Goal: Find specific page/section: Find specific page/section

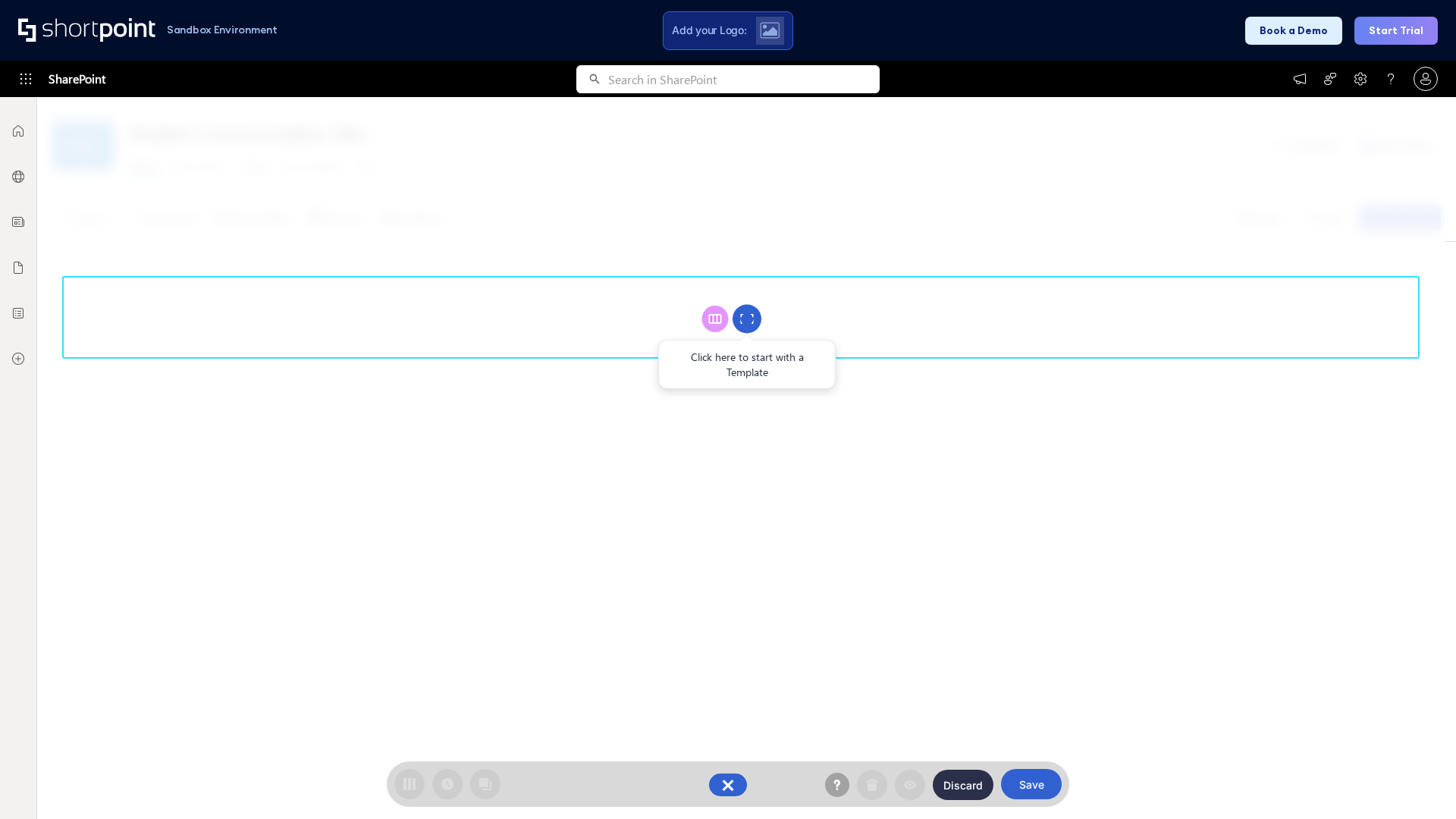
click at [747, 318] on circle at bounding box center [747, 319] width 29 height 29
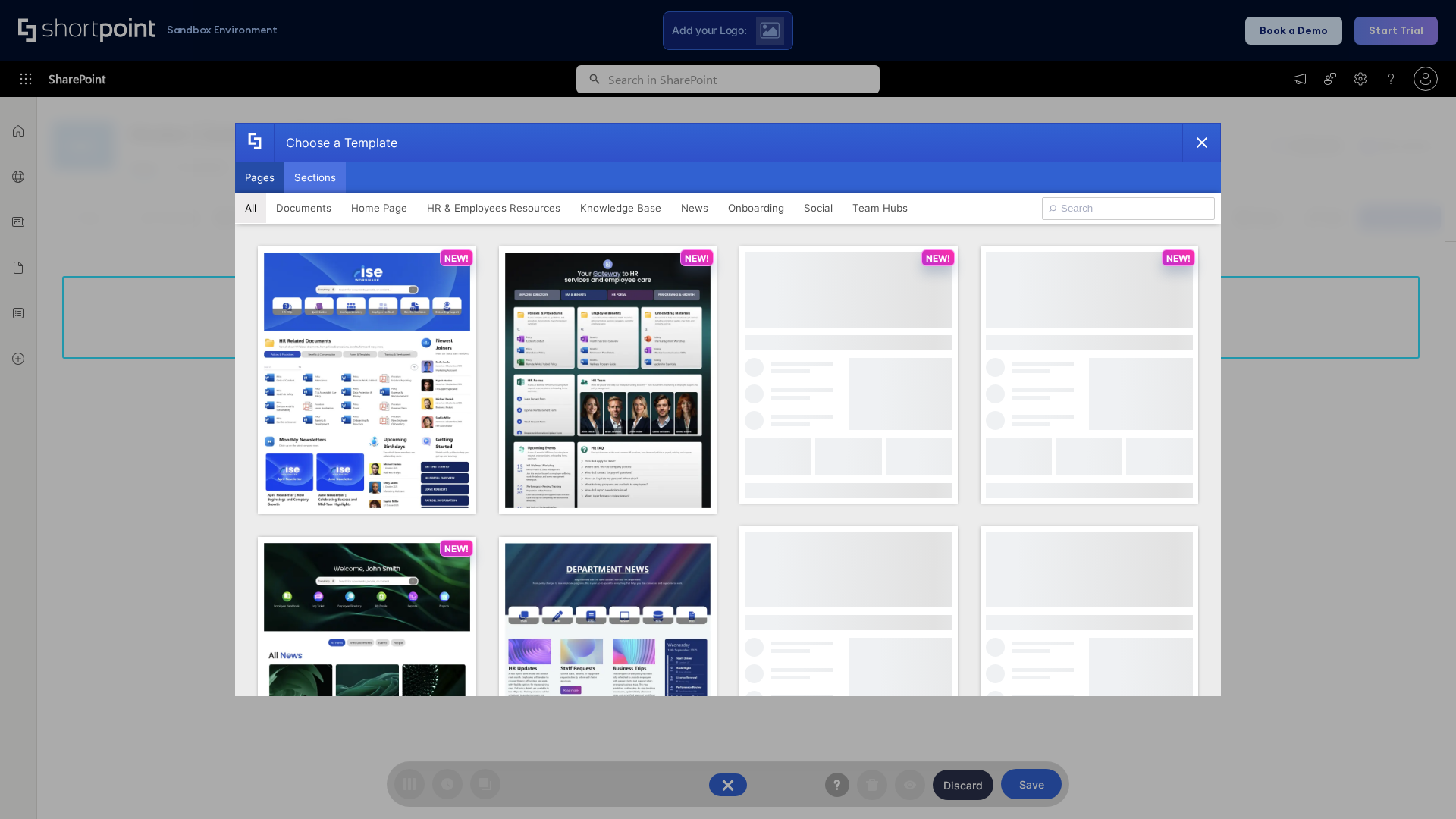
click at [315, 178] on button "Sections" at bounding box center [315, 178] width 62 height 30
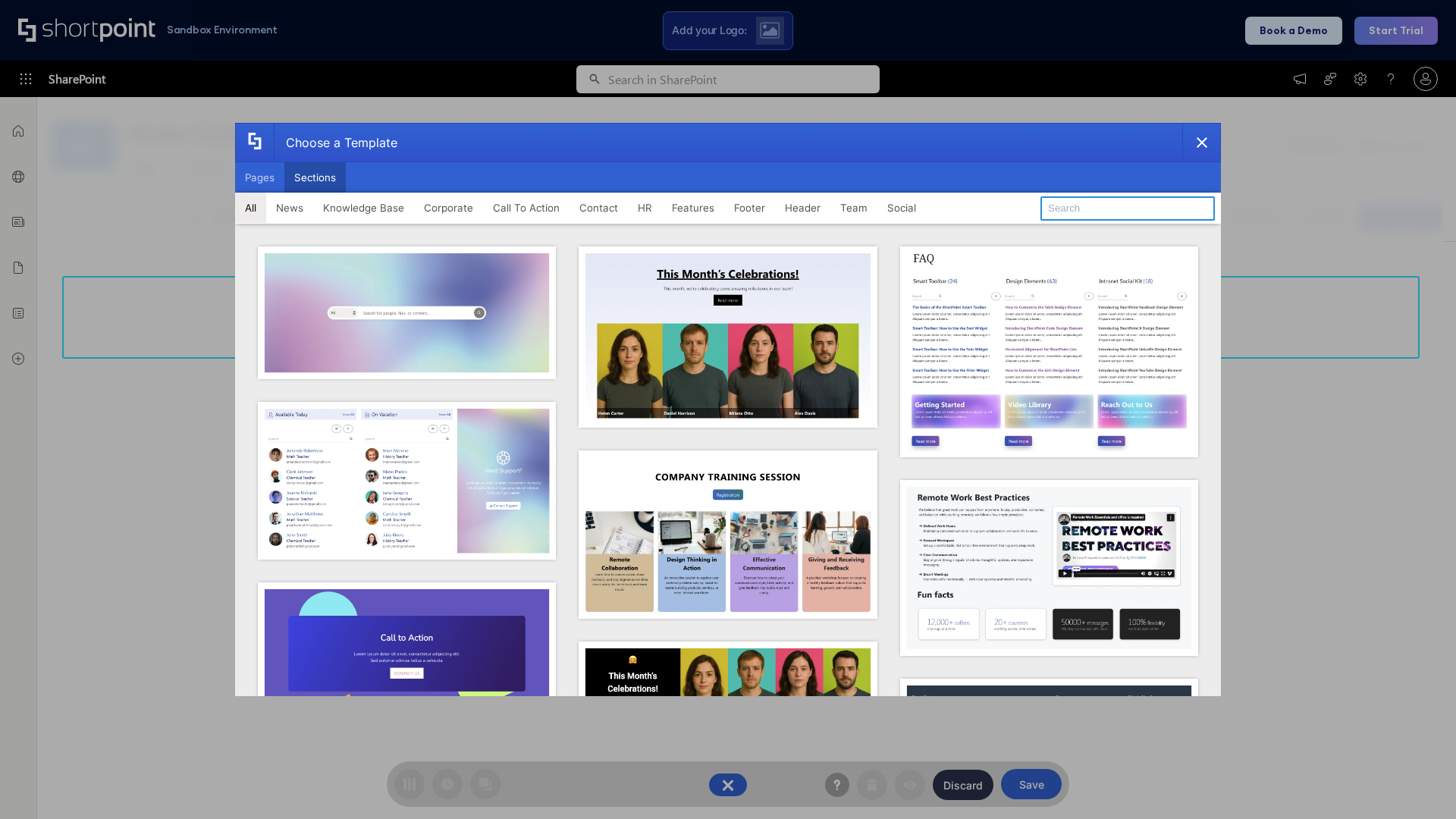
type input "Healthcare Header"
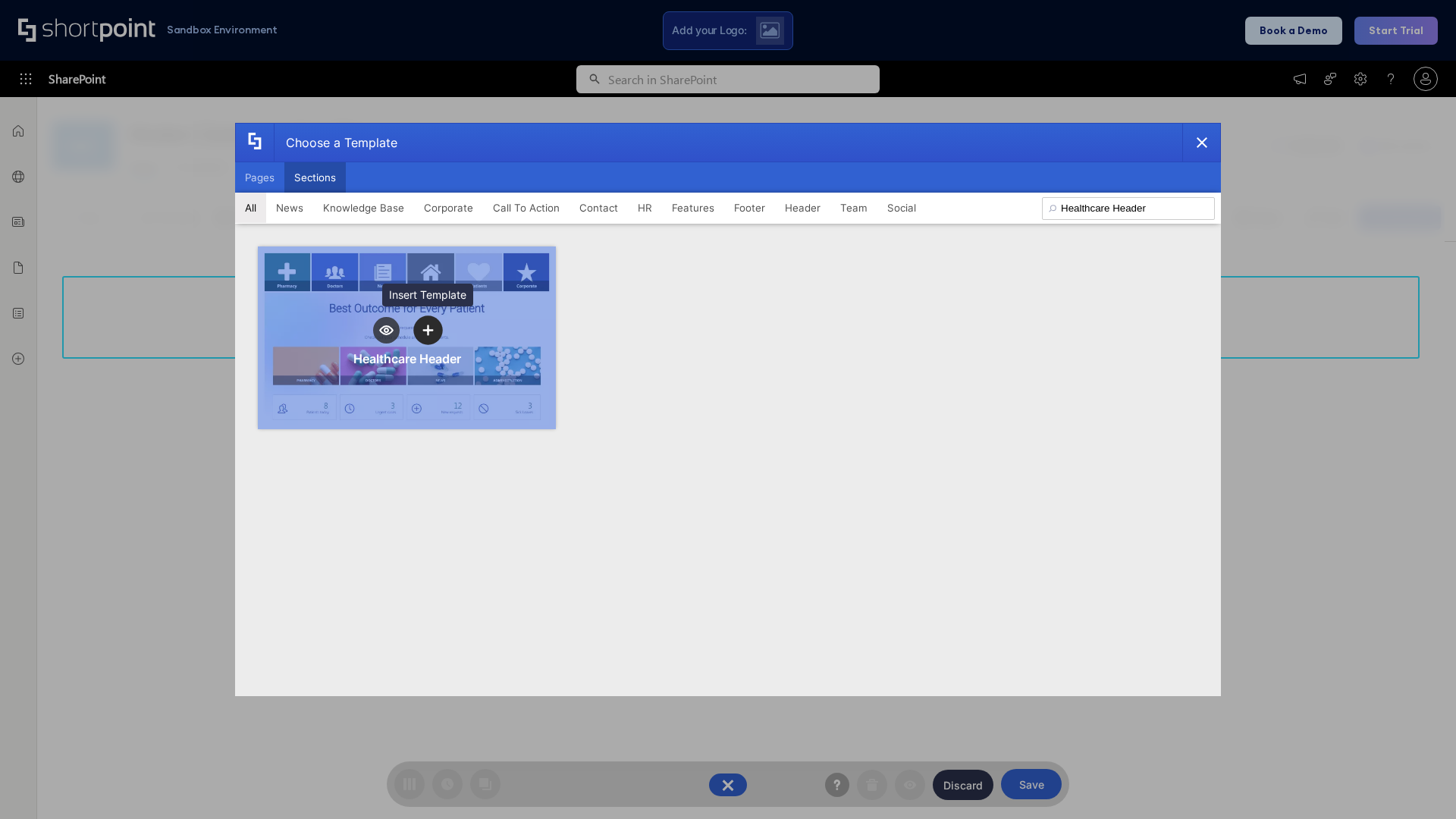
click at [428, 330] on icon "template selector" at bounding box center [427, 330] width 11 height 11
